Goal: Task Accomplishment & Management: Manage account settings

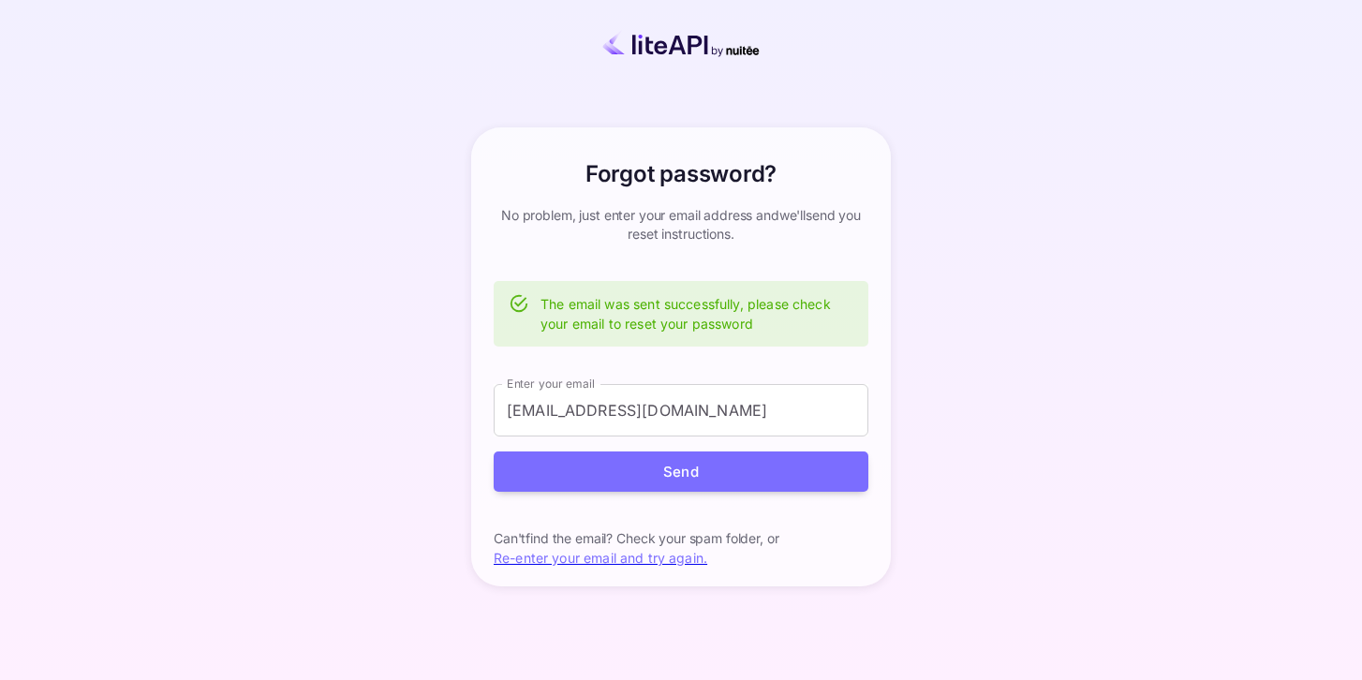
click at [668, 50] on img at bounding box center [680, 43] width 215 height 27
click at [674, 46] on img at bounding box center [680, 43] width 215 height 27
click at [586, 566] on p "Can't find the email? Check your spam folder, or Re-enter your email and try ag…" at bounding box center [680, 548] width 375 height 38
click at [587, 565] on link "Re-enter your email and try again." at bounding box center [599, 558] width 213 height 16
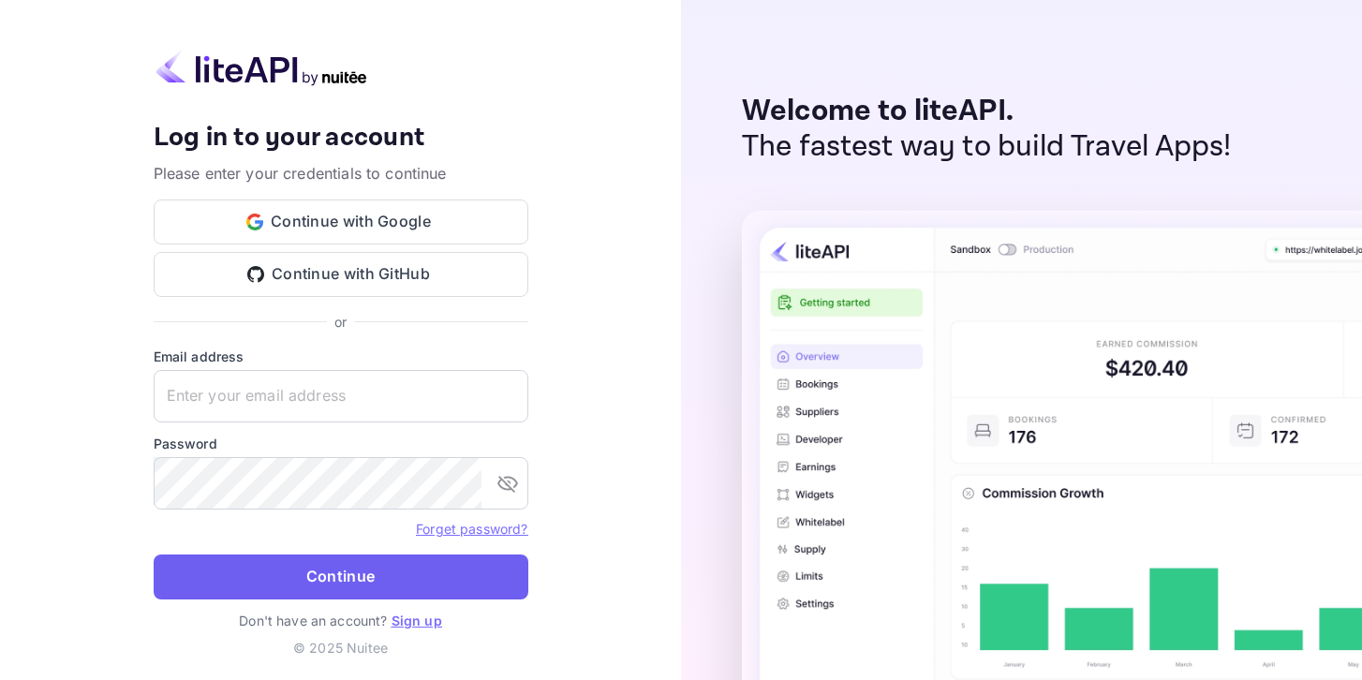
type input "[EMAIL_ADDRESS][DOMAIN_NAME]"
click at [413, 566] on button "Continue" at bounding box center [341, 576] width 375 height 45
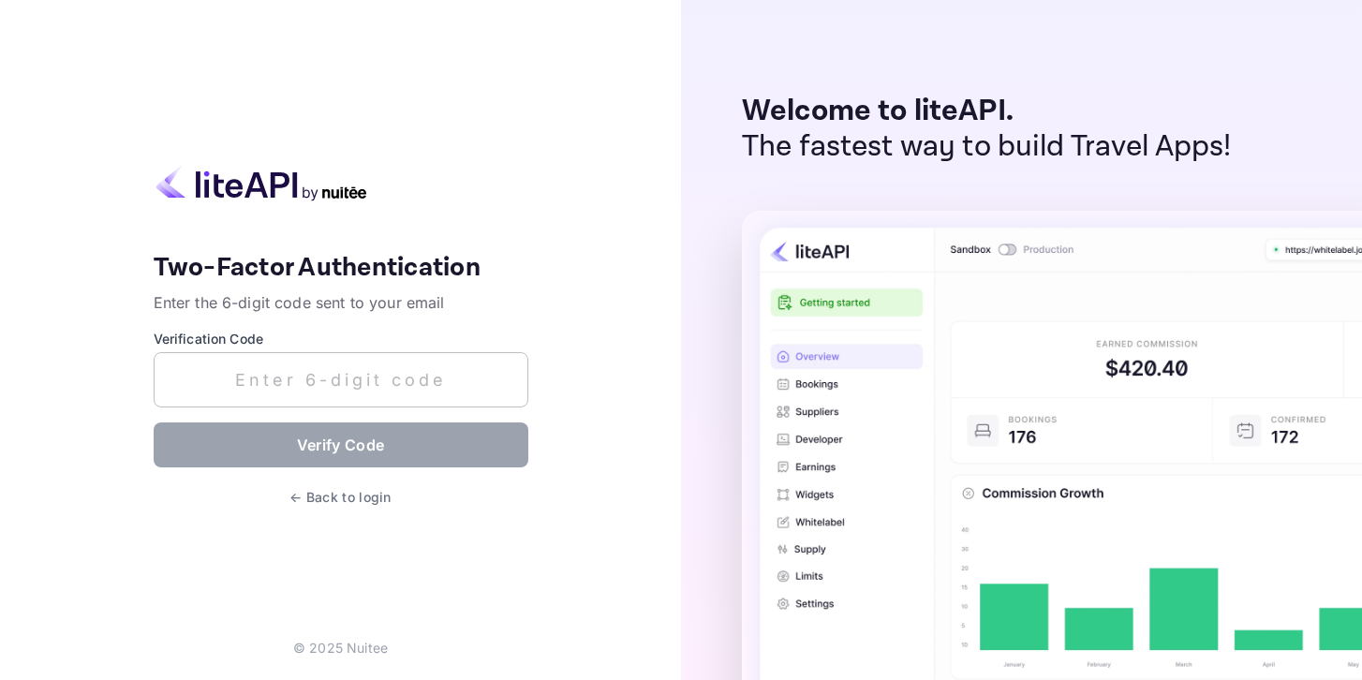
click at [281, 386] on input "text" at bounding box center [341, 379] width 375 height 55
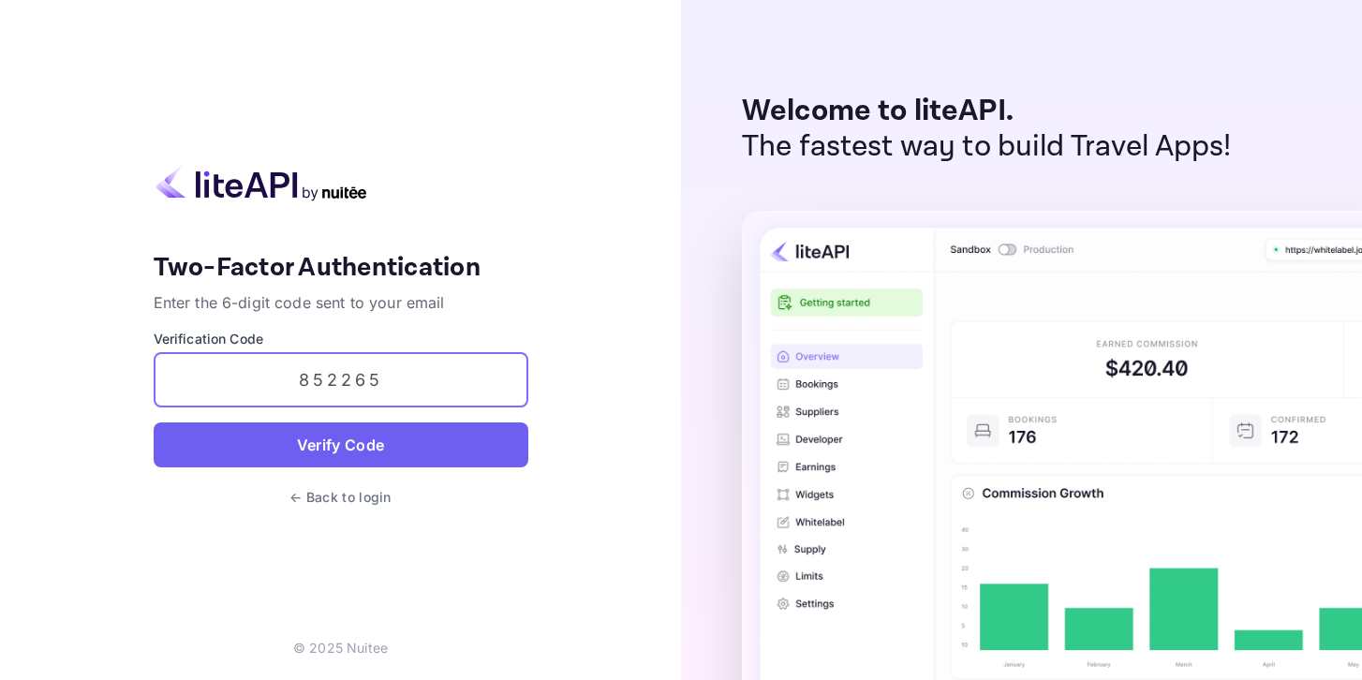
type input "852265"
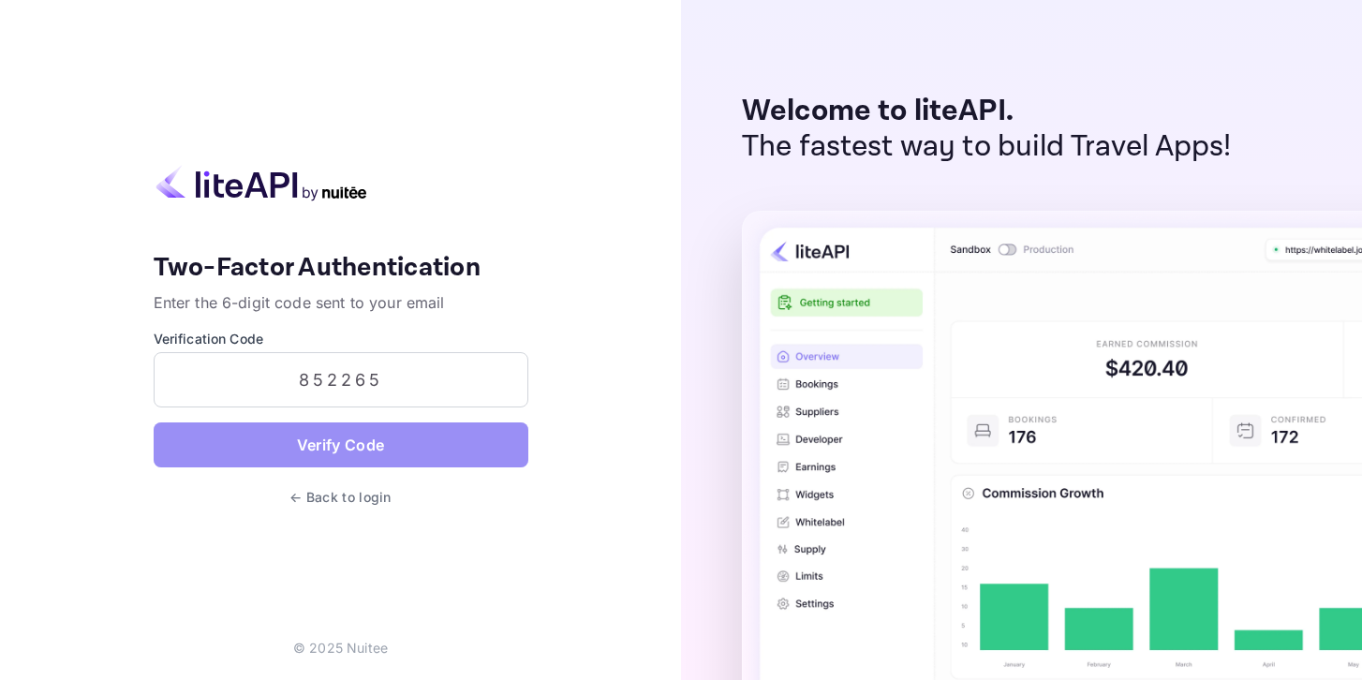
click at [317, 435] on button "Verify Code" at bounding box center [341, 444] width 375 height 45
